Goal: Navigation & Orientation: Find specific page/section

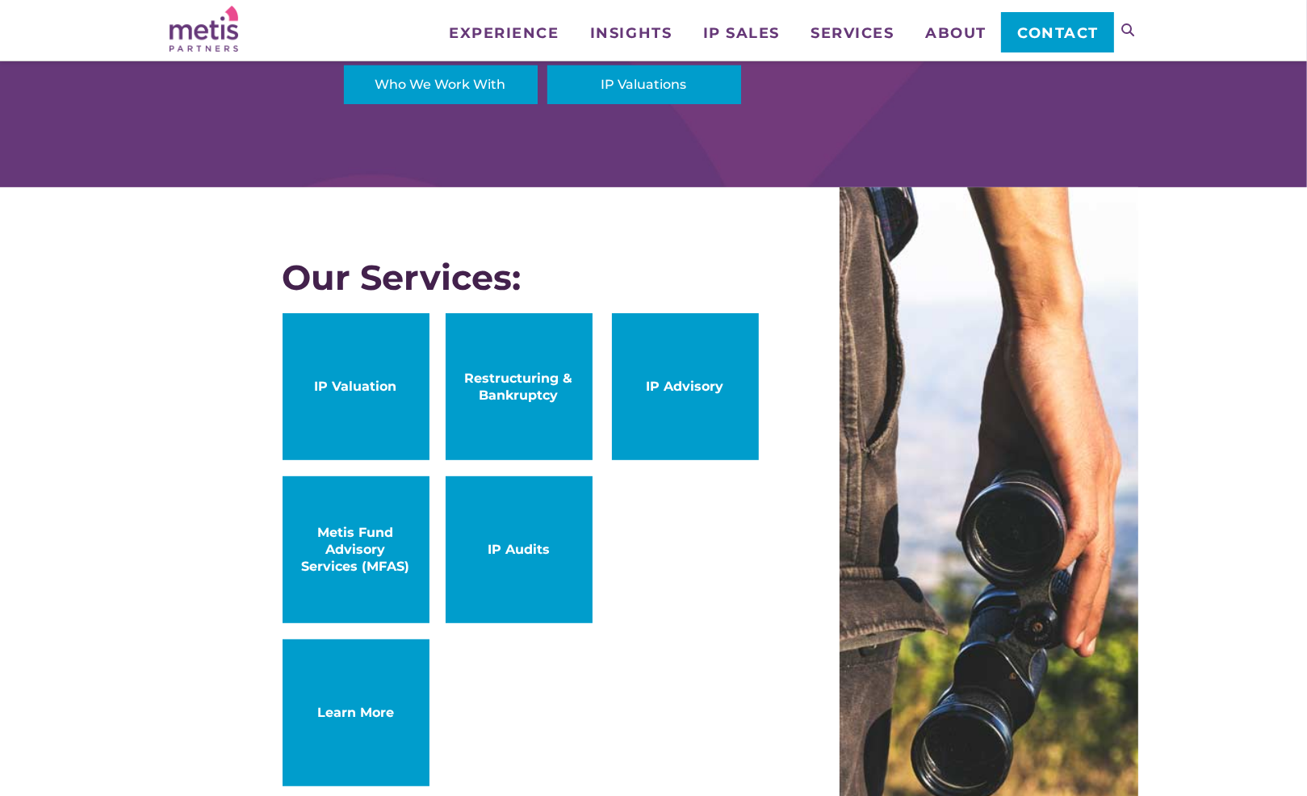
scroll to position [727, 0]
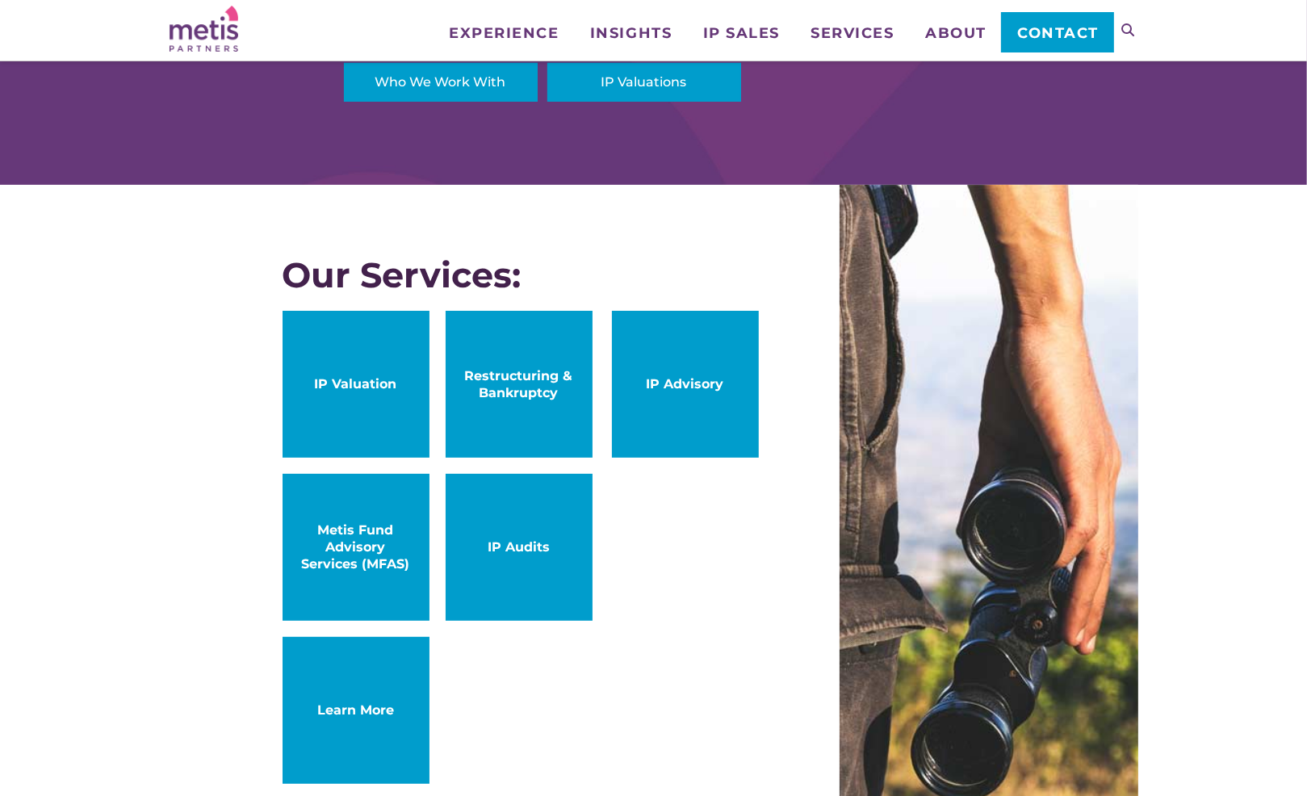
click at [675, 380] on span "IP Advisory" at bounding box center [685, 384] width 115 height 17
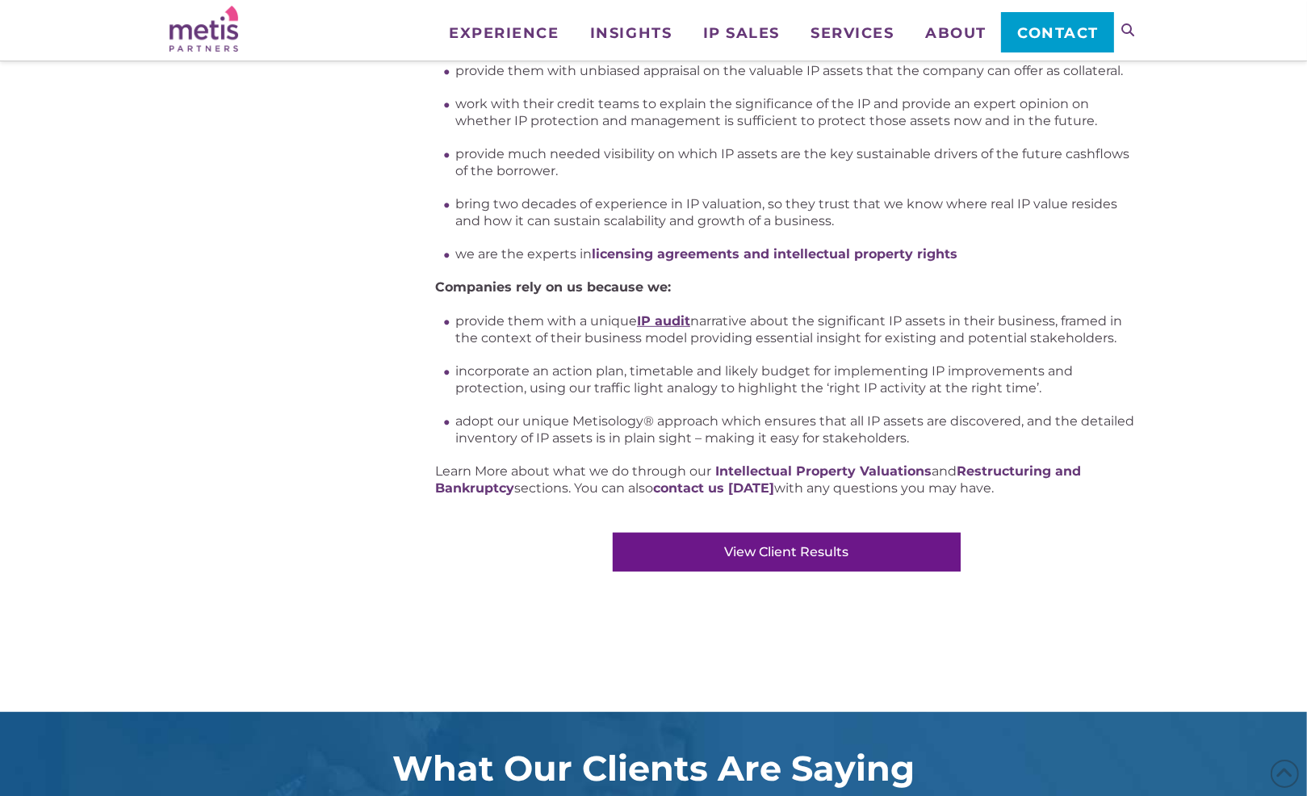
scroll to position [969, 0]
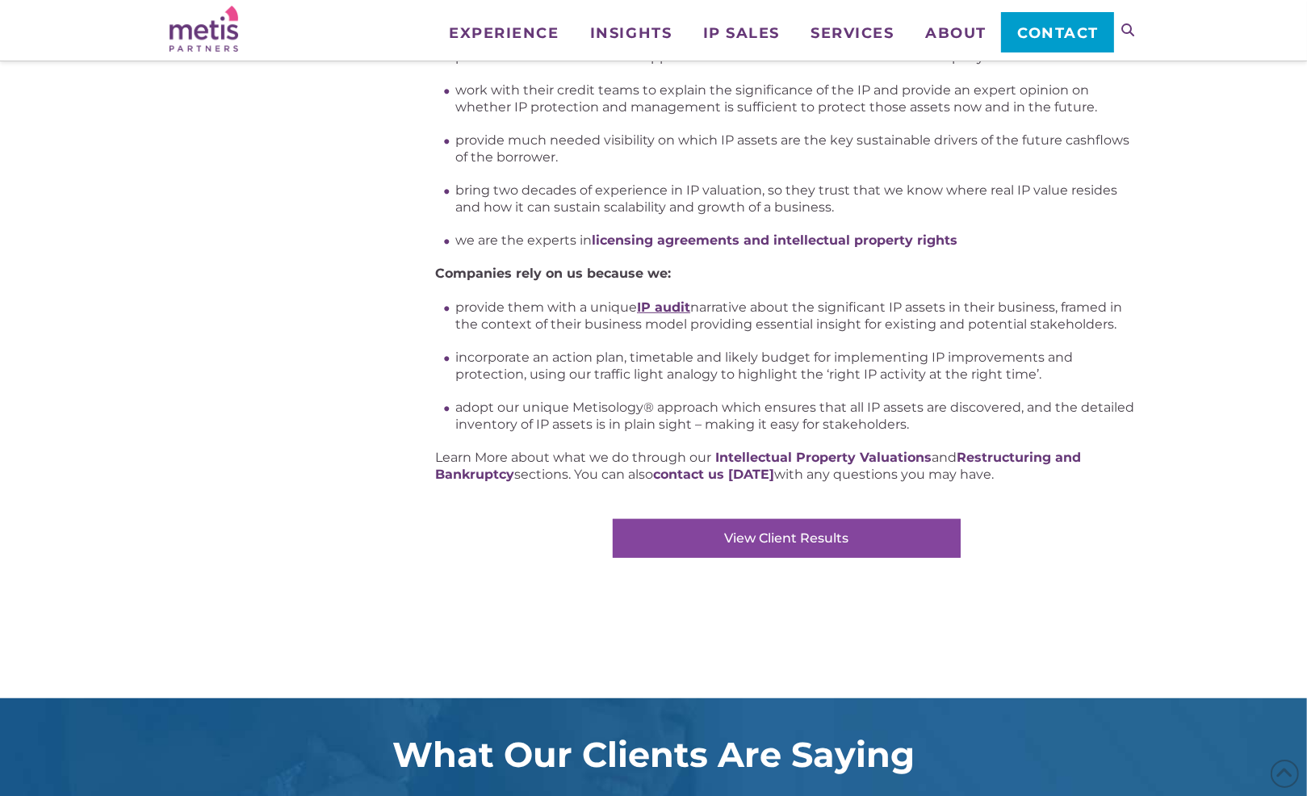
click at [771, 541] on link "View Client Results" at bounding box center [787, 538] width 348 height 39
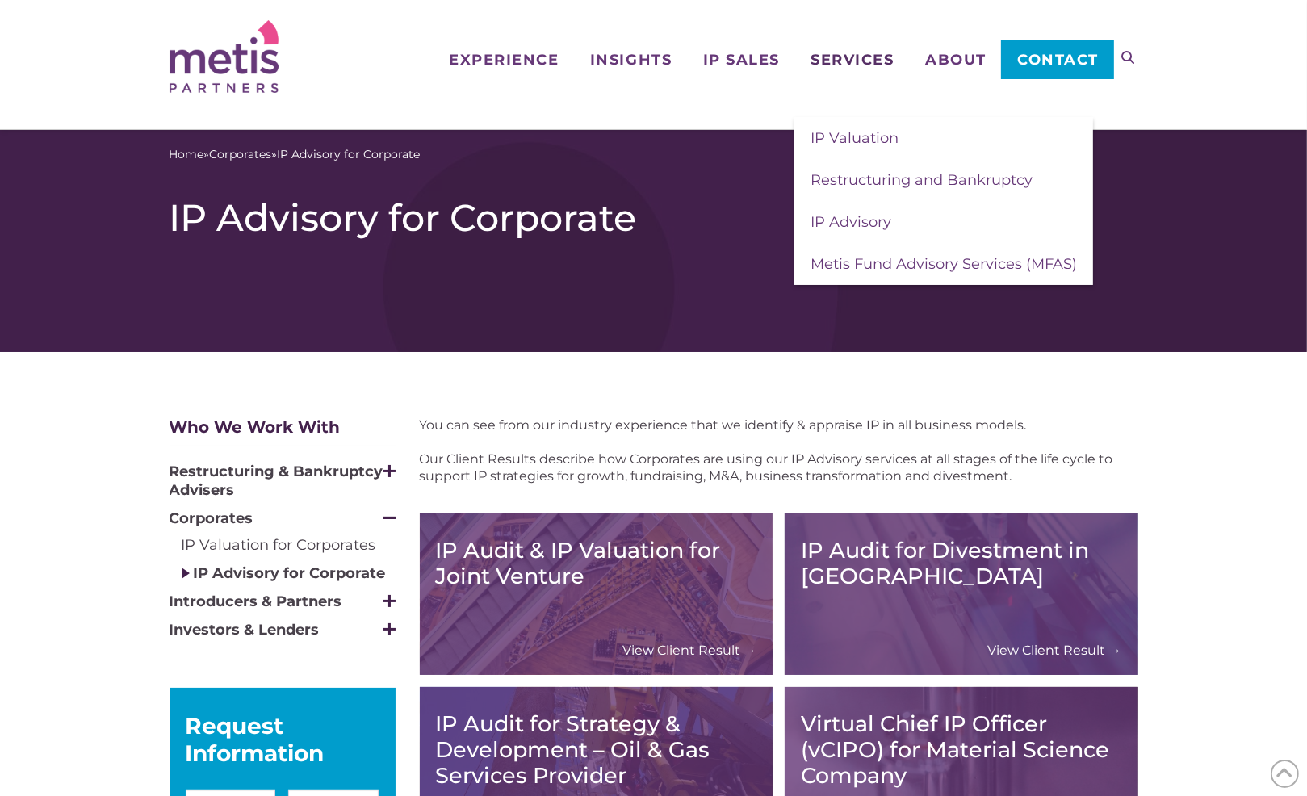
click at [856, 57] on span "Services" at bounding box center [852, 59] width 83 height 15
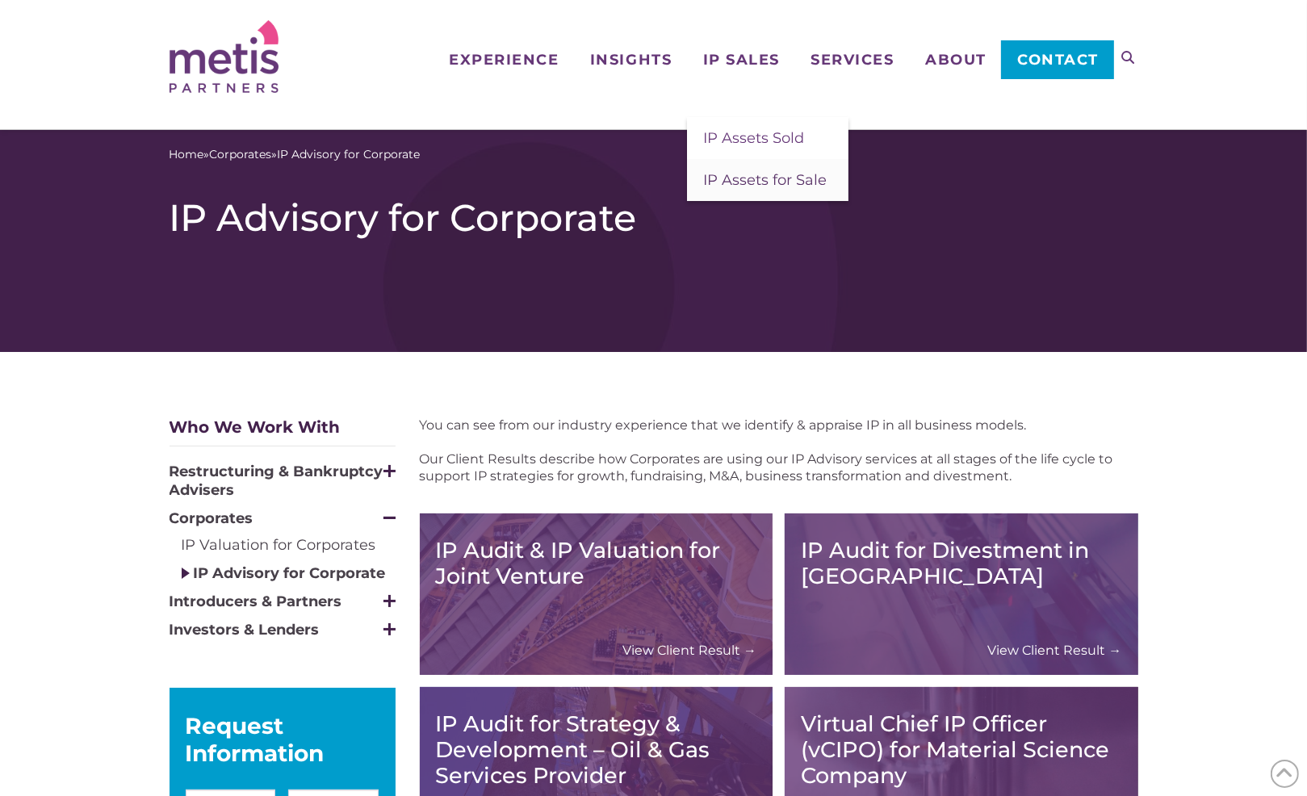
click at [740, 182] on span "IP Assets for Sale" at bounding box center [765, 180] width 124 height 18
